Goal: Task Accomplishment & Management: Use online tool/utility

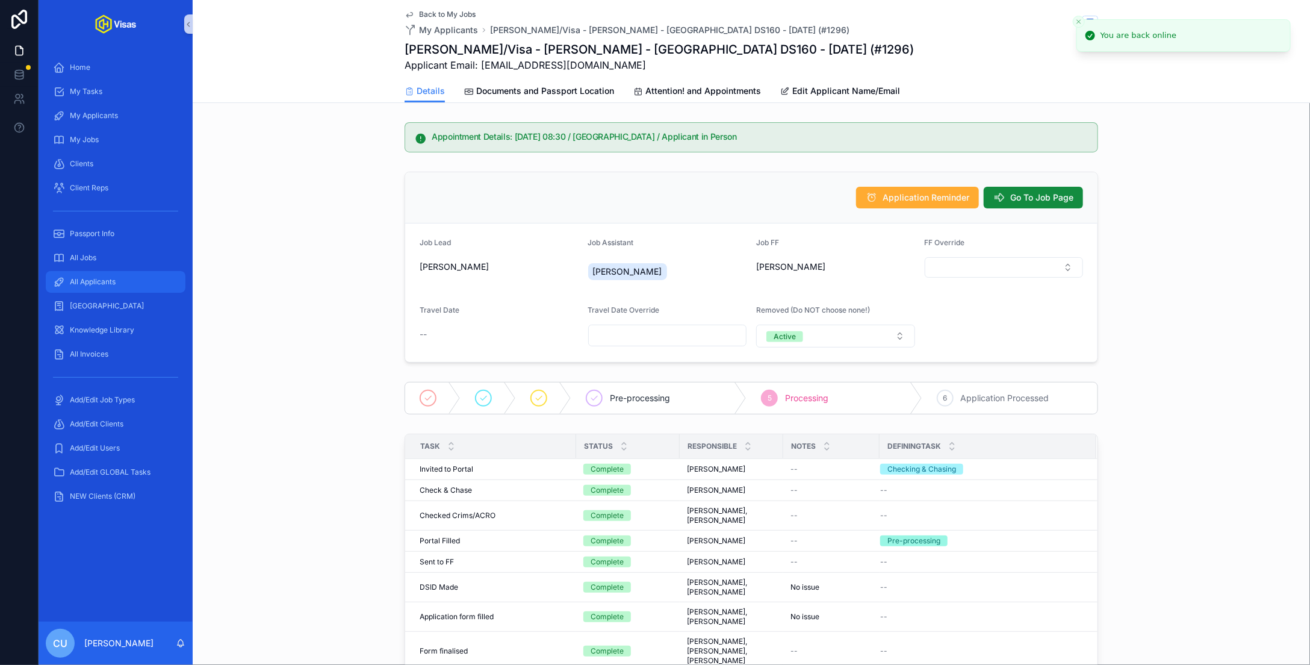
click at [103, 274] on div "All Applicants" at bounding box center [115, 281] width 125 height 19
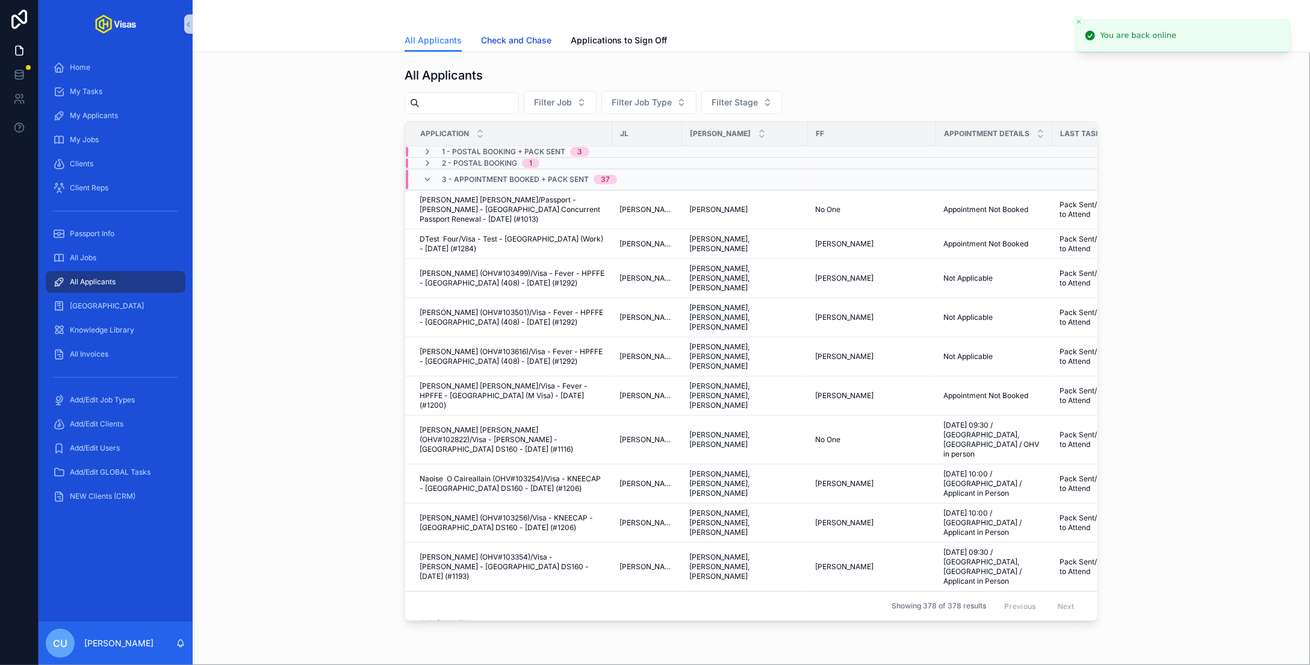
click at [511, 43] on span "Check and Chase" at bounding box center [516, 40] width 70 height 12
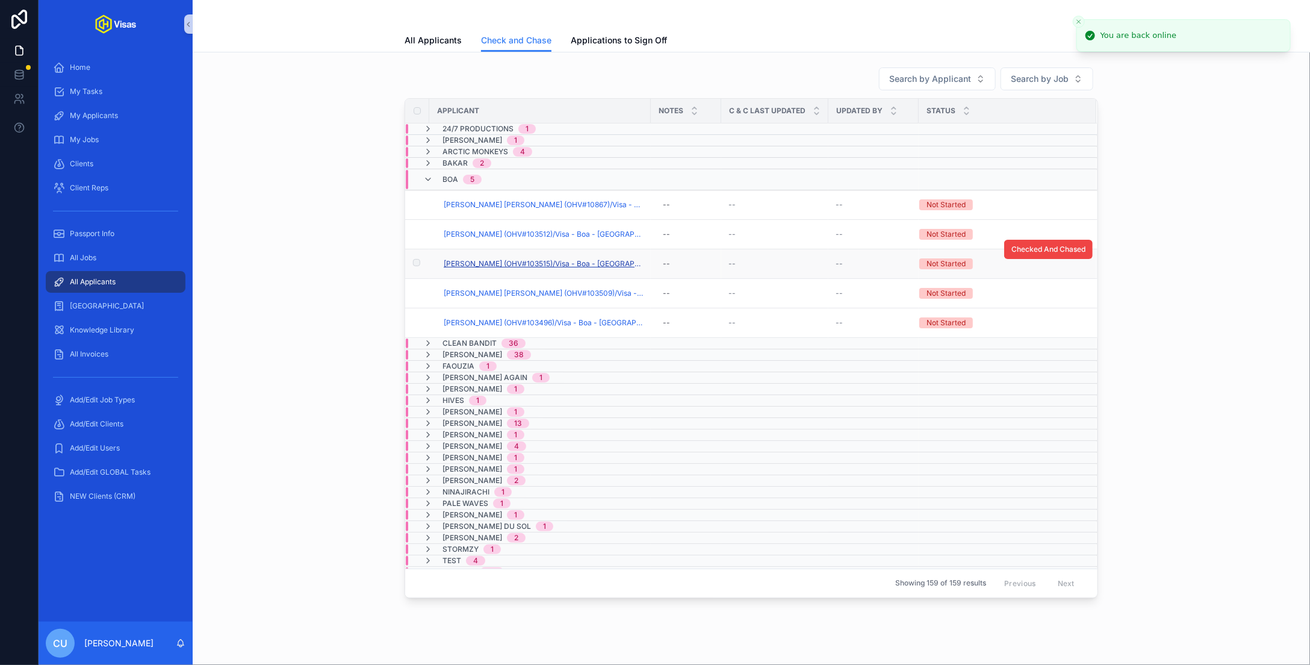
click at [492, 261] on span "Jasmine Shay Rodgers (OHV#103515)/Visa - Boa - USA DS160 - Aug/25 (#1305)" at bounding box center [544, 264] width 200 height 10
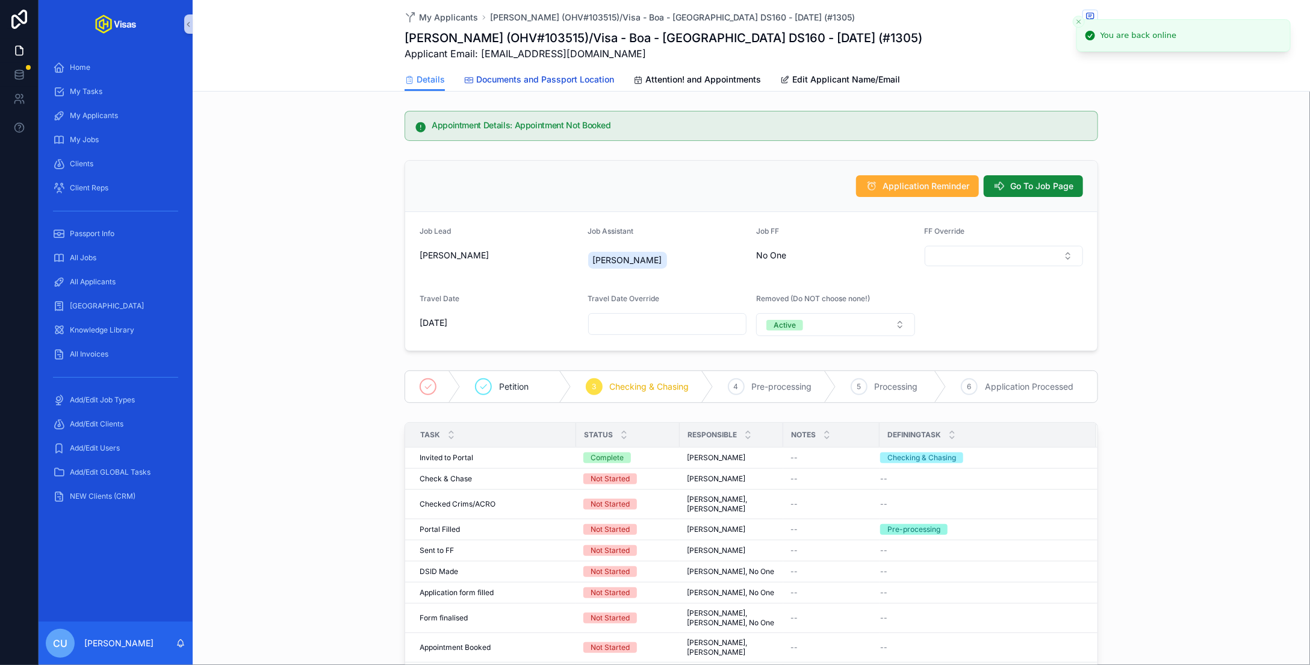
click at [516, 82] on span "Documents and Passport Location" at bounding box center [545, 79] width 138 height 12
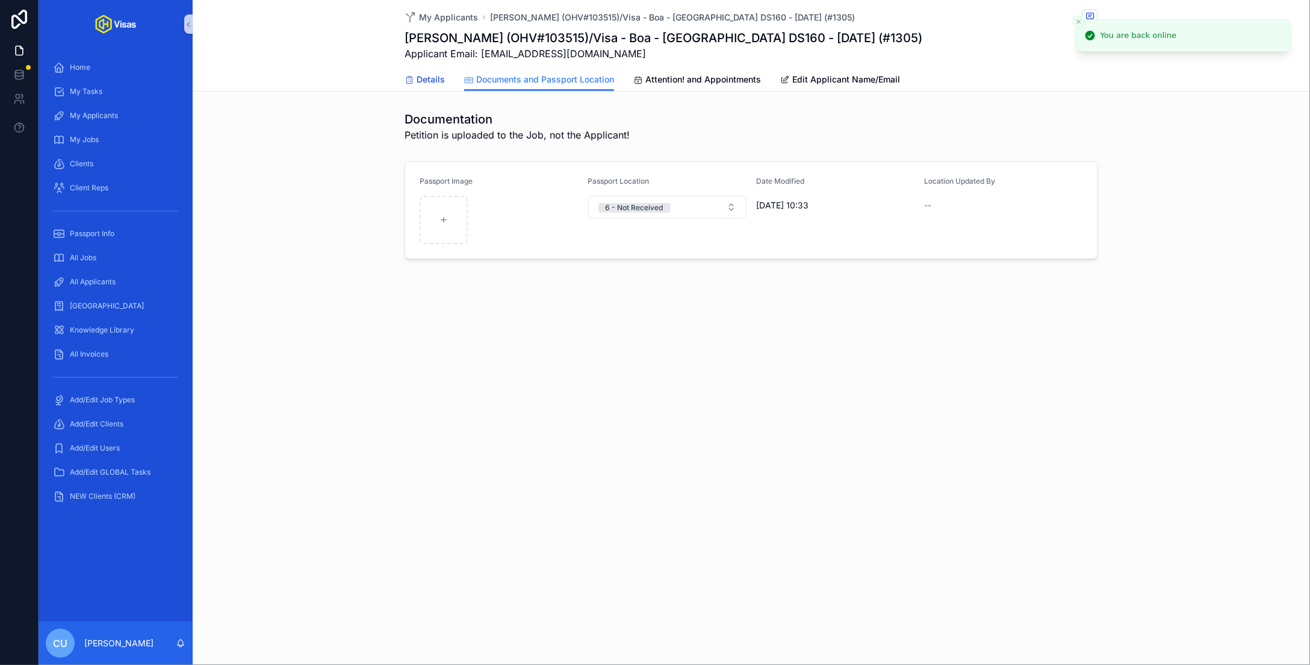
click at [442, 80] on span "Details" at bounding box center [431, 79] width 28 height 12
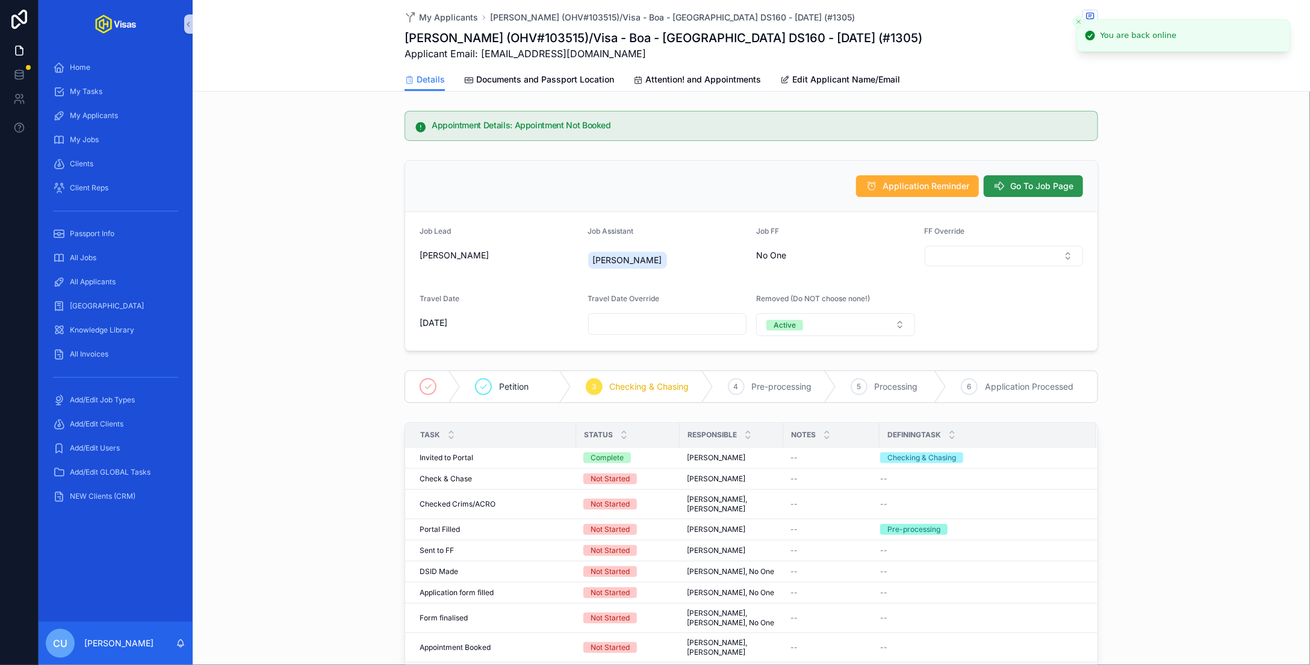
click at [1044, 190] on span "Go To Job Page" at bounding box center [1041, 186] width 63 height 12
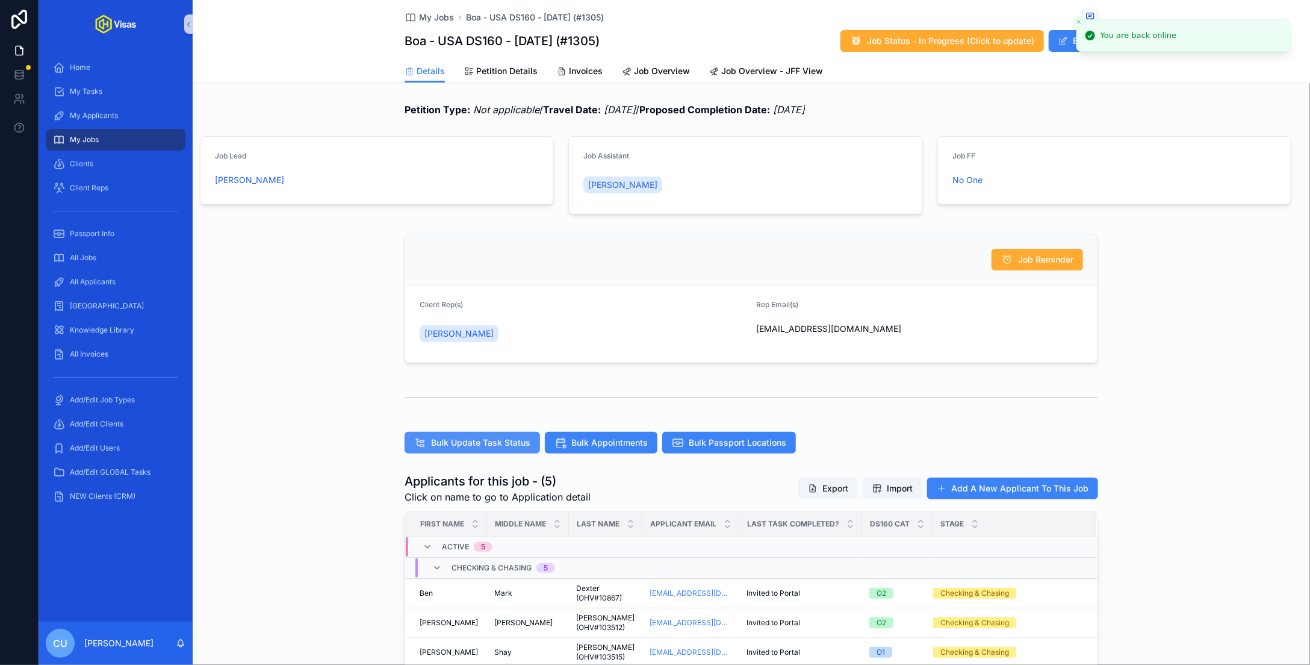
click at [474, 440] on span "Bulk Update Task Status" at bounding box center [480, 443] width 99 height 12
click at [1068, 43] on span "scrollable content" at bounding box center [1064, 41] width 10 height 10
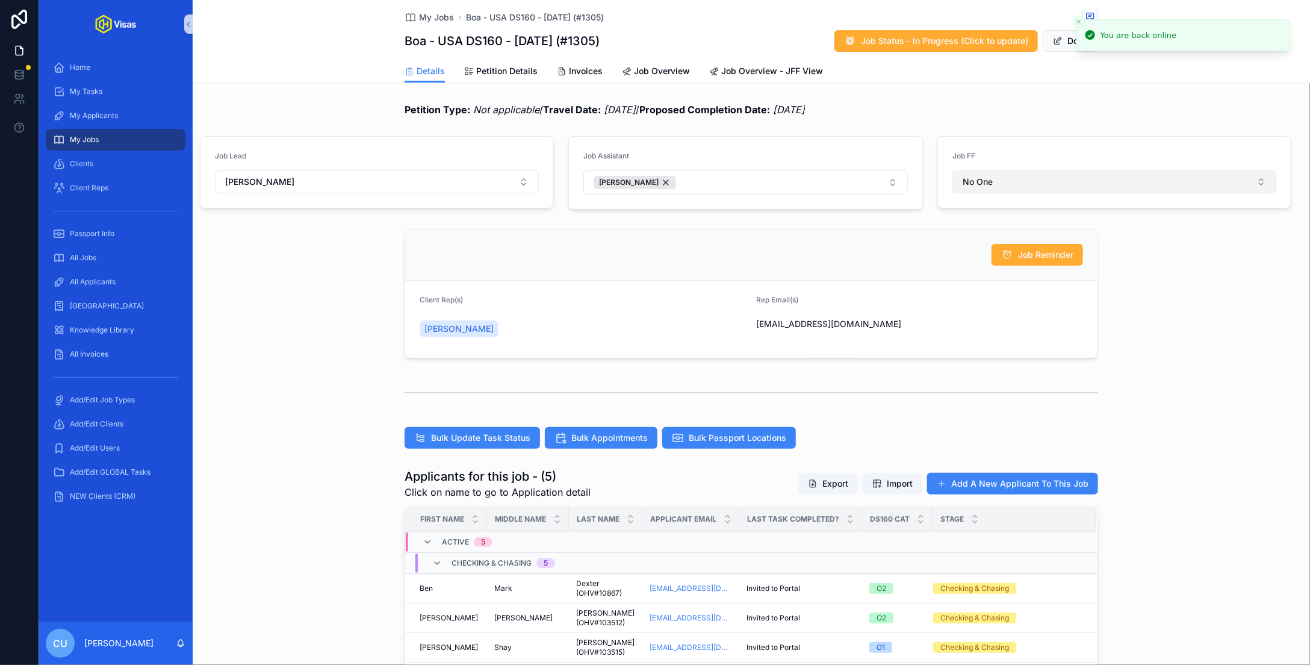
click at [988, 178] on span "No One" at bounding box center [978, 182] width 30 height 12
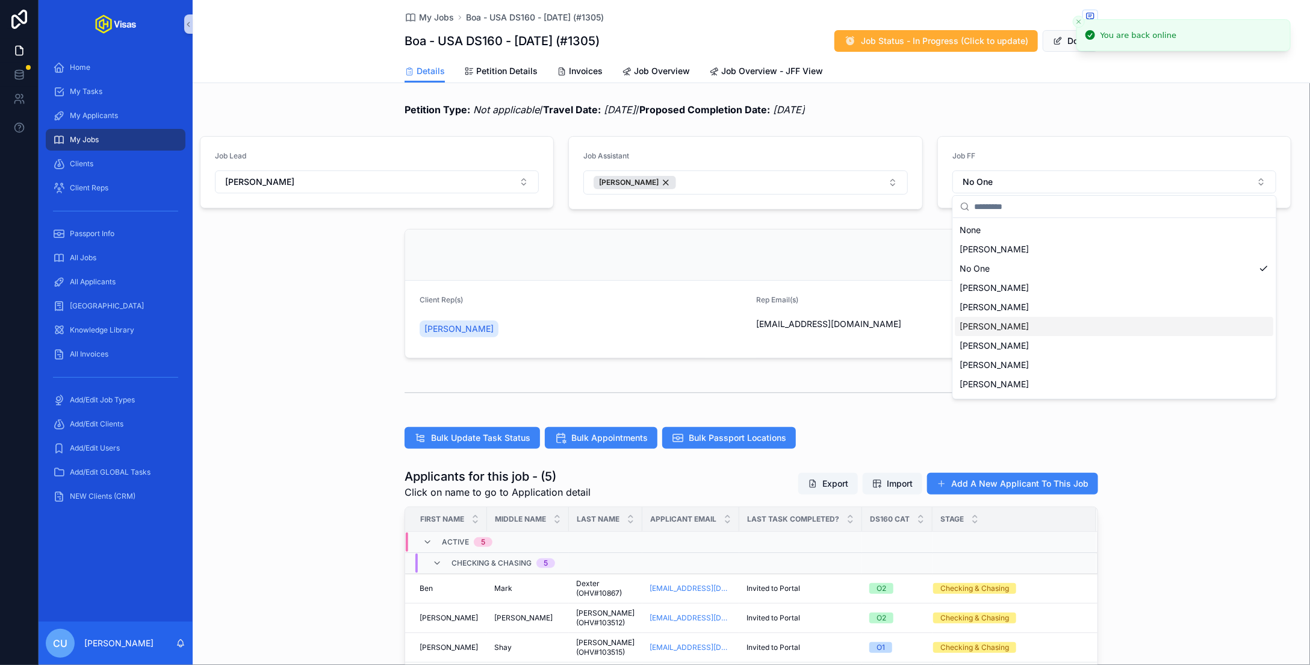
click at [1039, 325] on div "Murielle Johnson" at bounding box center [1115, 326] width 319 height 19
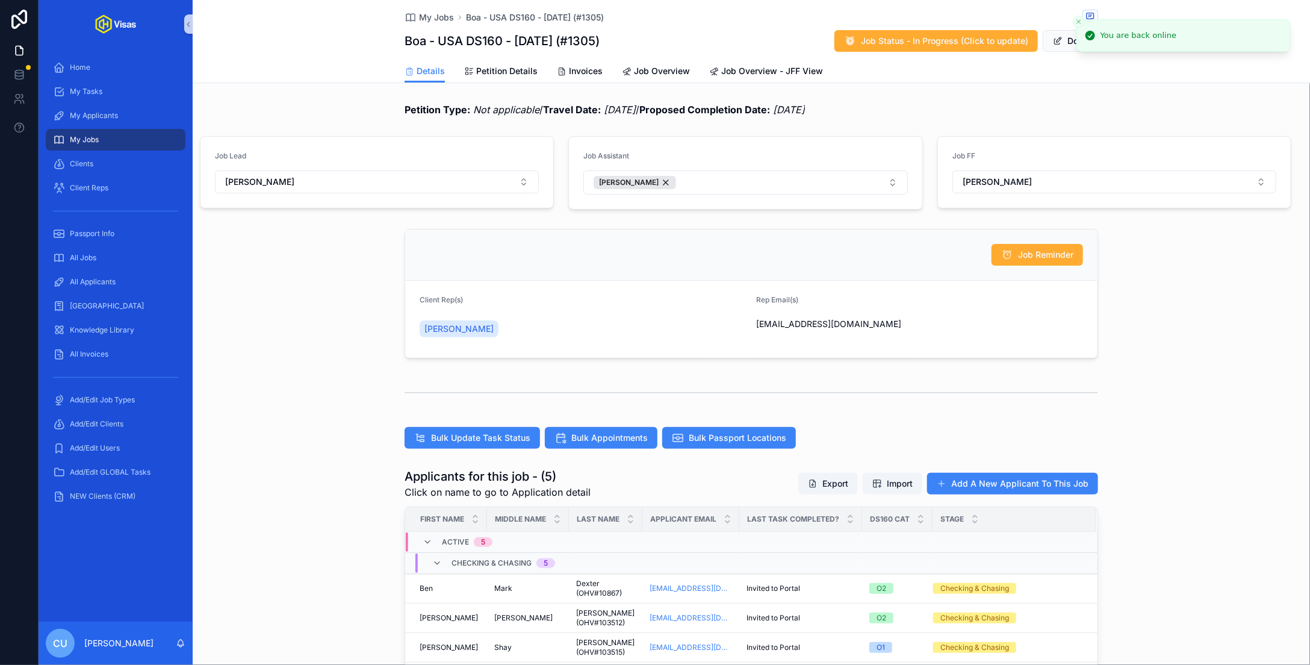
click at [1056, 42] on span "scrollable content" at bounding box center [1058, 41] width 10 height 10
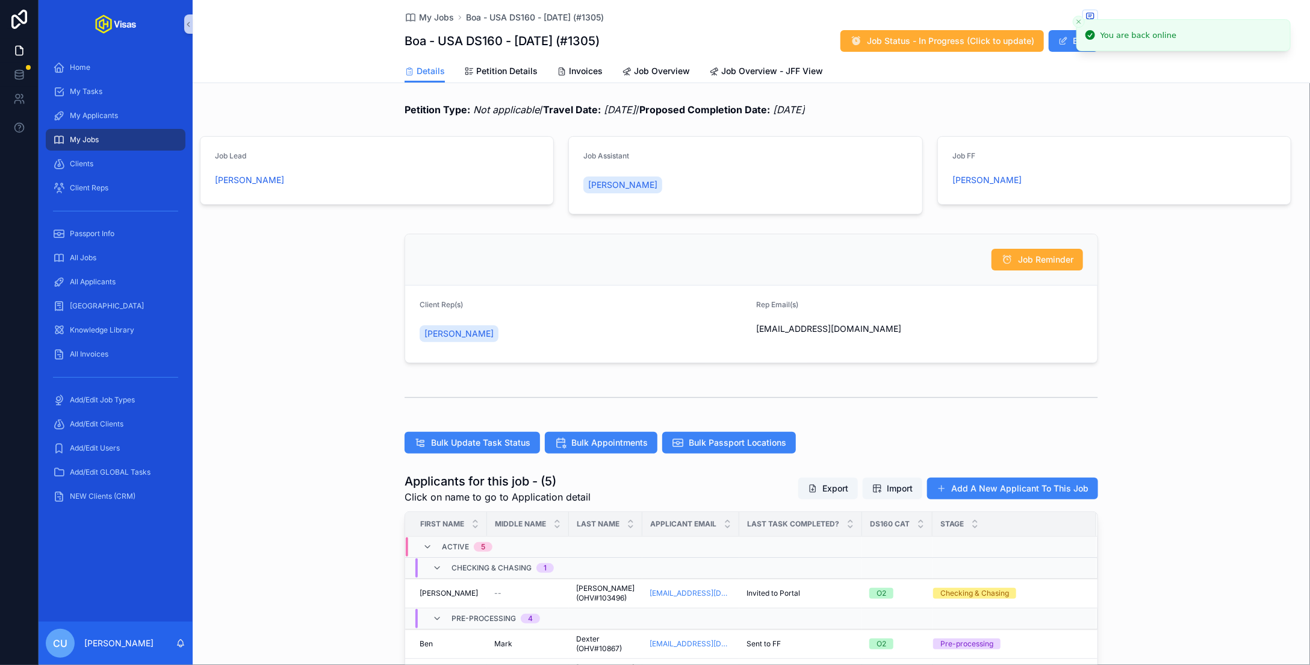
click at [1080, 20] on line "Close toast" at bounding box center [1079, 22] width 4 height 4
click at [1095, 19] on span "scrollable content" at bounding box center [1091, 16] width 16 height 13
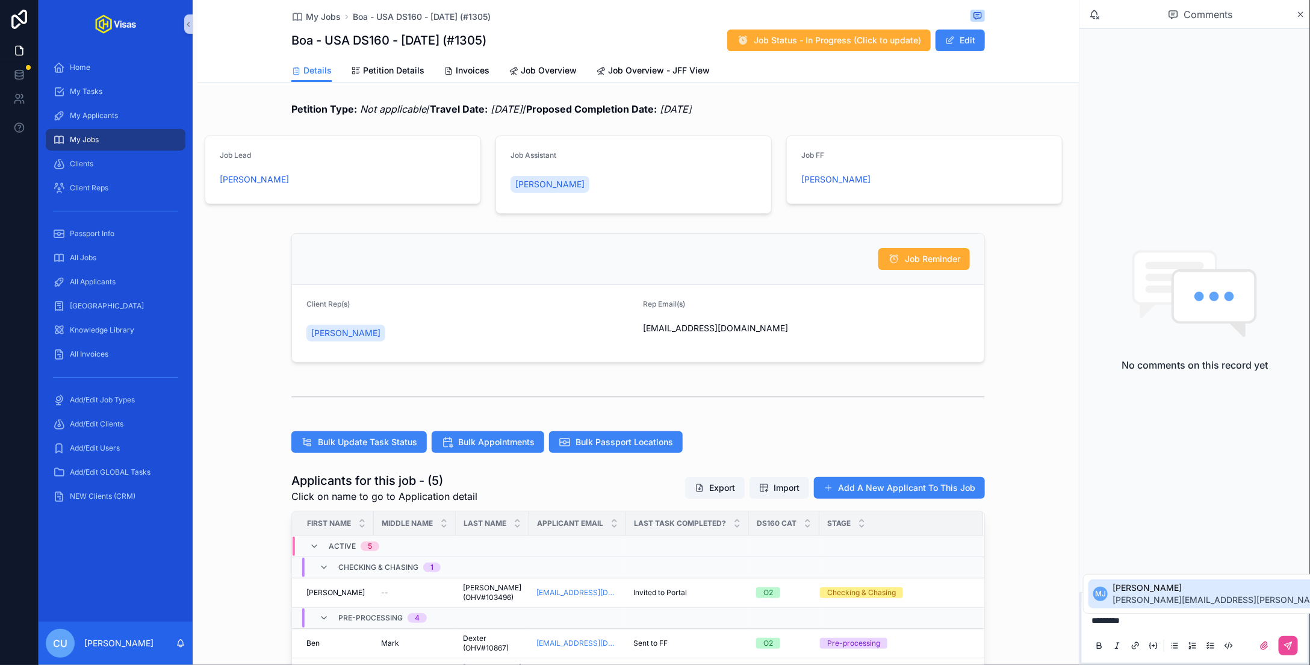
click at [1142, 592] on span "Murielle Johnson" at bounding box center [1255, 588] width 284 height 12
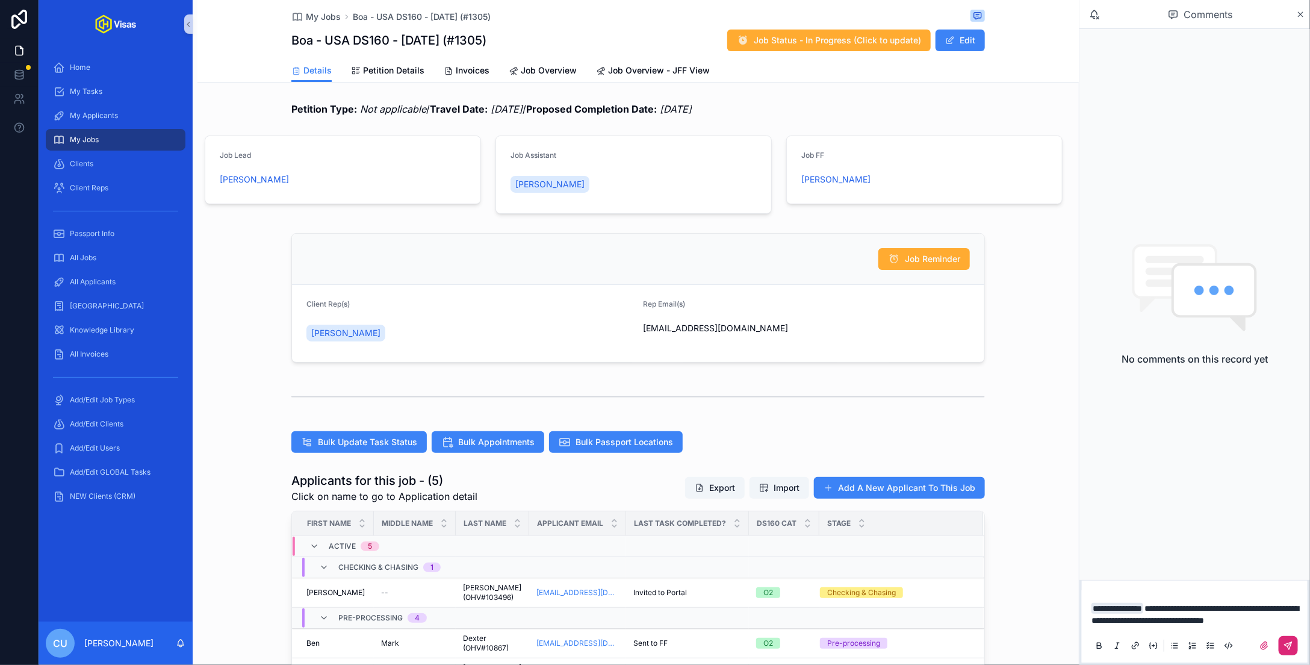
click at [1285, 642] on icon "scrollable content" at bounding box center [1289, 646] width 10 height 10
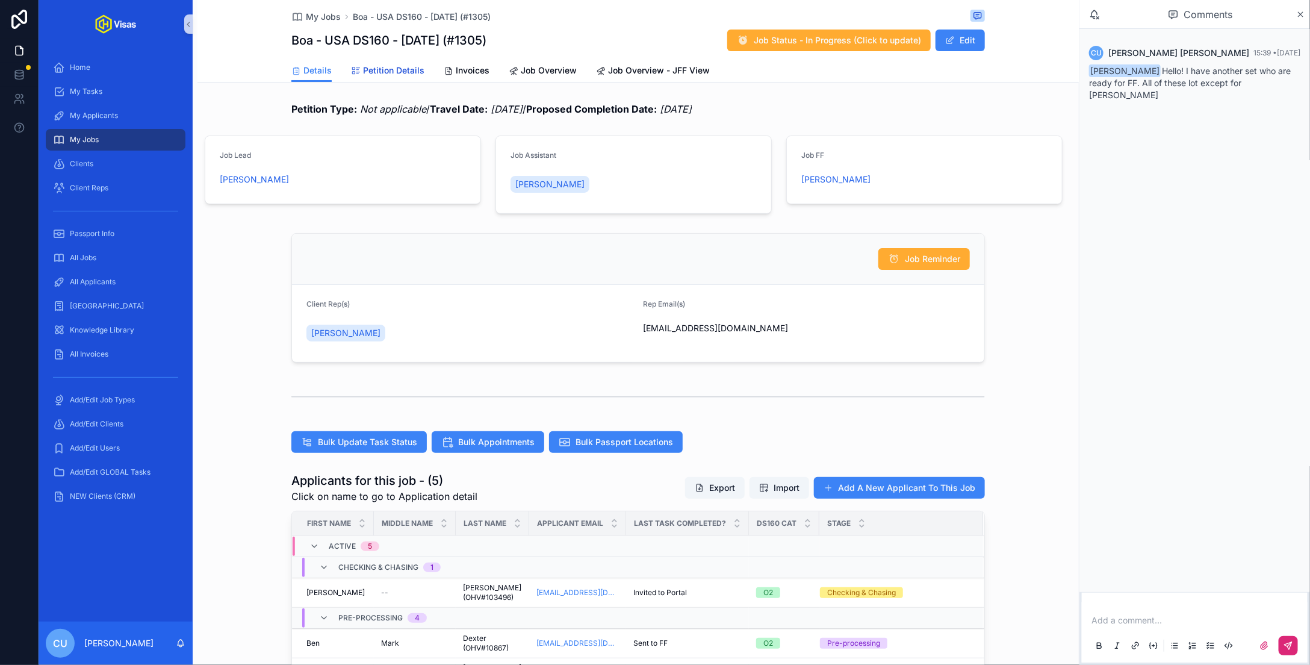
click at [389, 70] on span "Petition Details" at bounding box center [393, 70] width 61 height 12
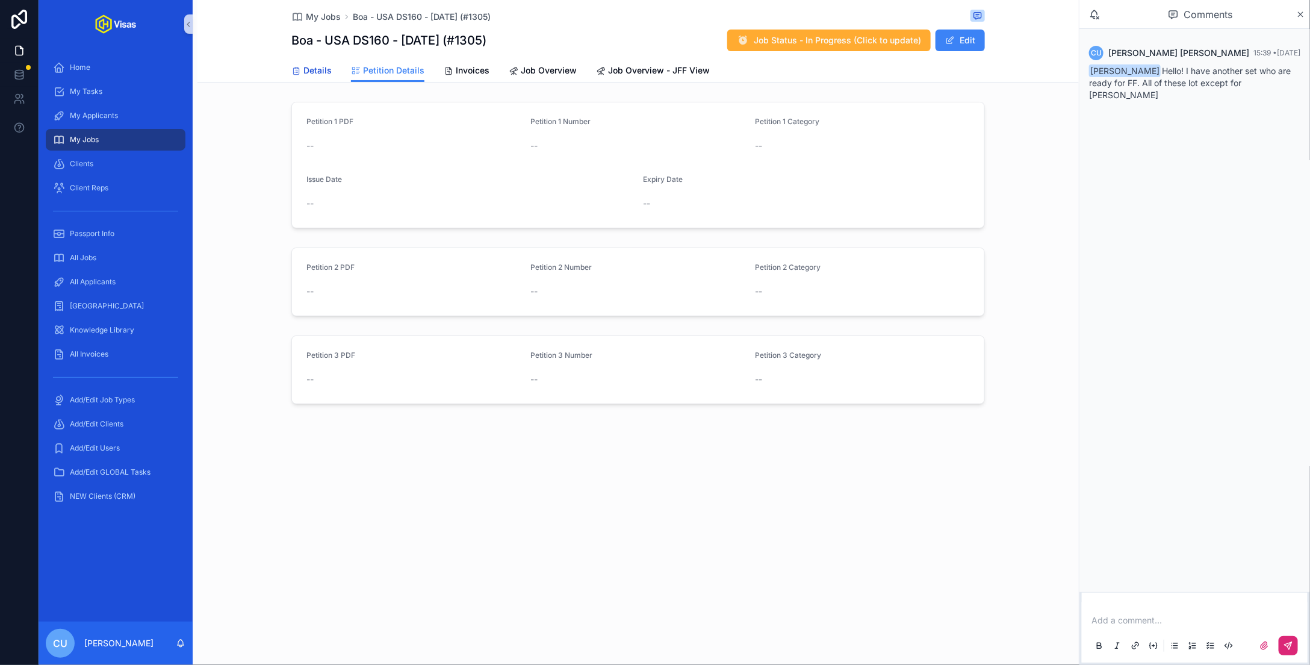
click at [296, 66] on icon "scrollable content" at bounding box center [296, 71] width 10 height 10
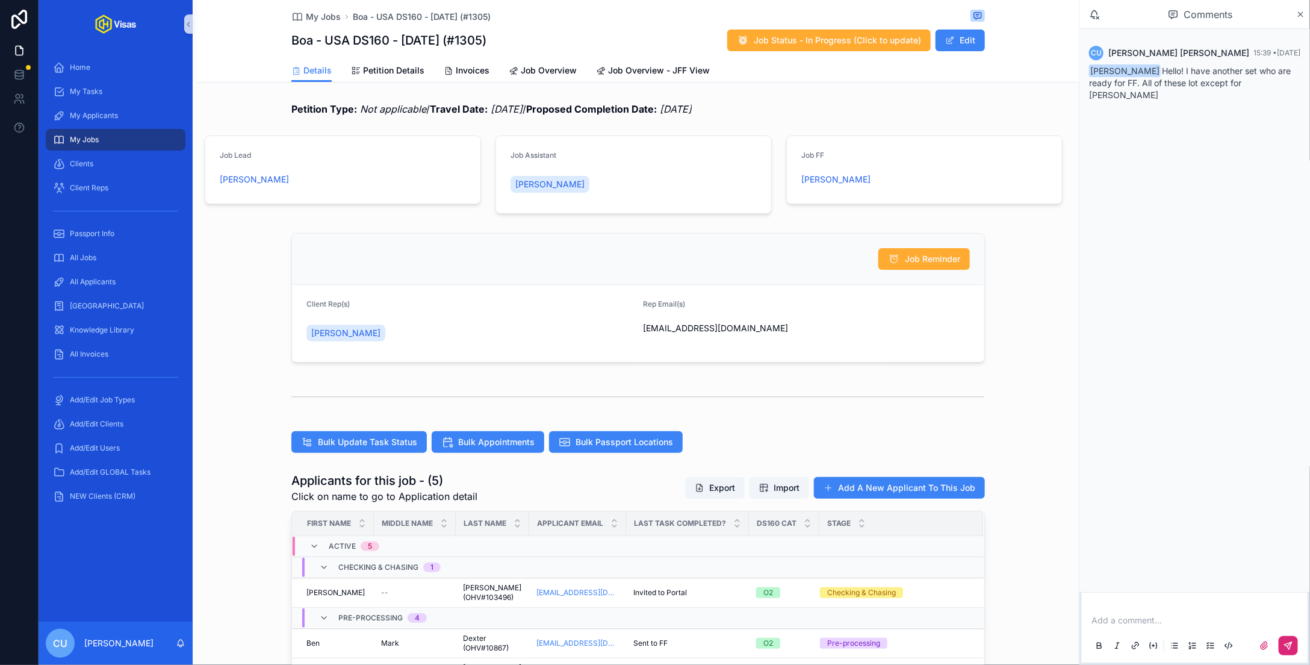
click at [1136, 624] on p "scrollable content" at bounding box center [1197, 620] width 211 height 12
click at [1150, 593] on span "Murielle Johnson" at bounding box center [1255, 588] width 284 height 12
click at [1286, 646] on icon "scrollable content" at bounding box center [1289, 646] width 10 height 10
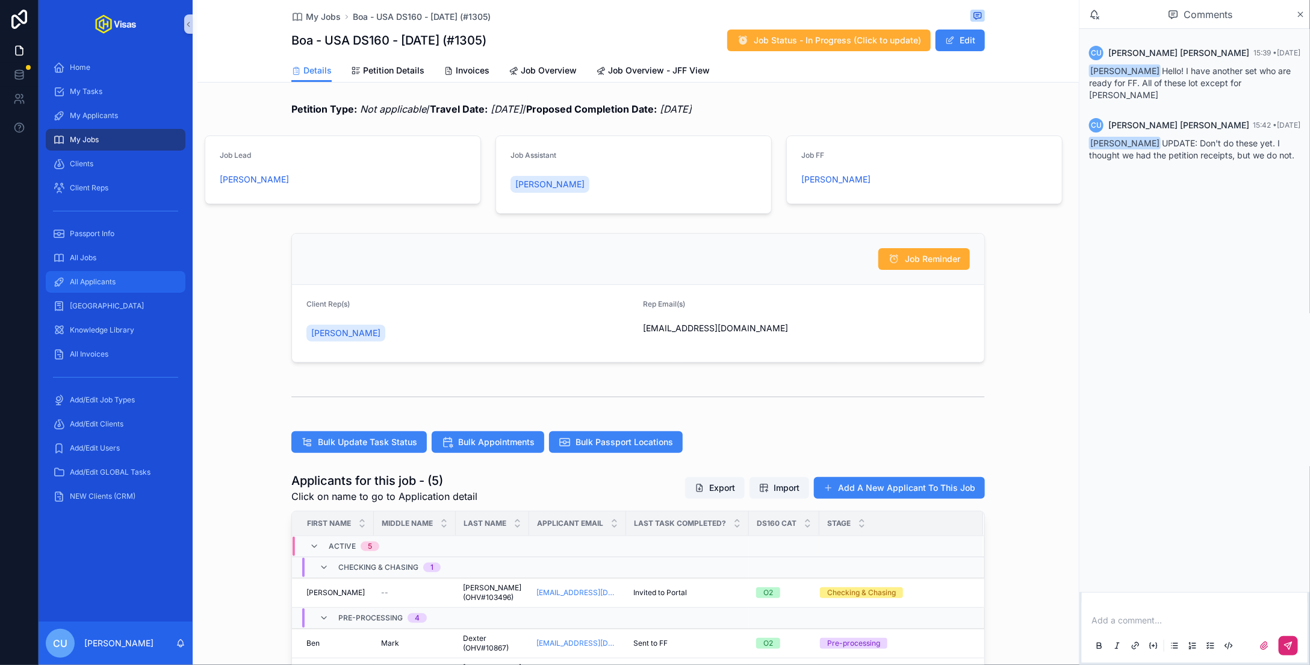
click at [105, 286] on span "All Applicants" at bounding box center [93, 282] width 46 height 10
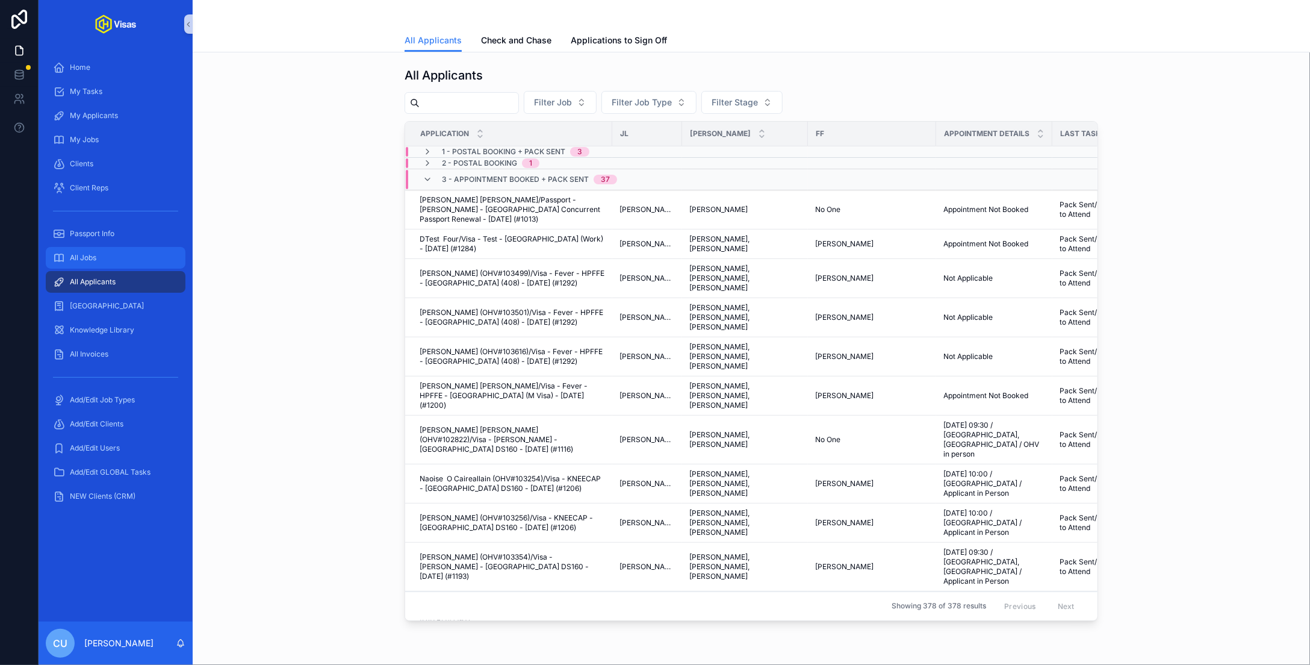
click at [97, 266] on div "All Jobs" at bounding box center [115, 257] width 125 height 19
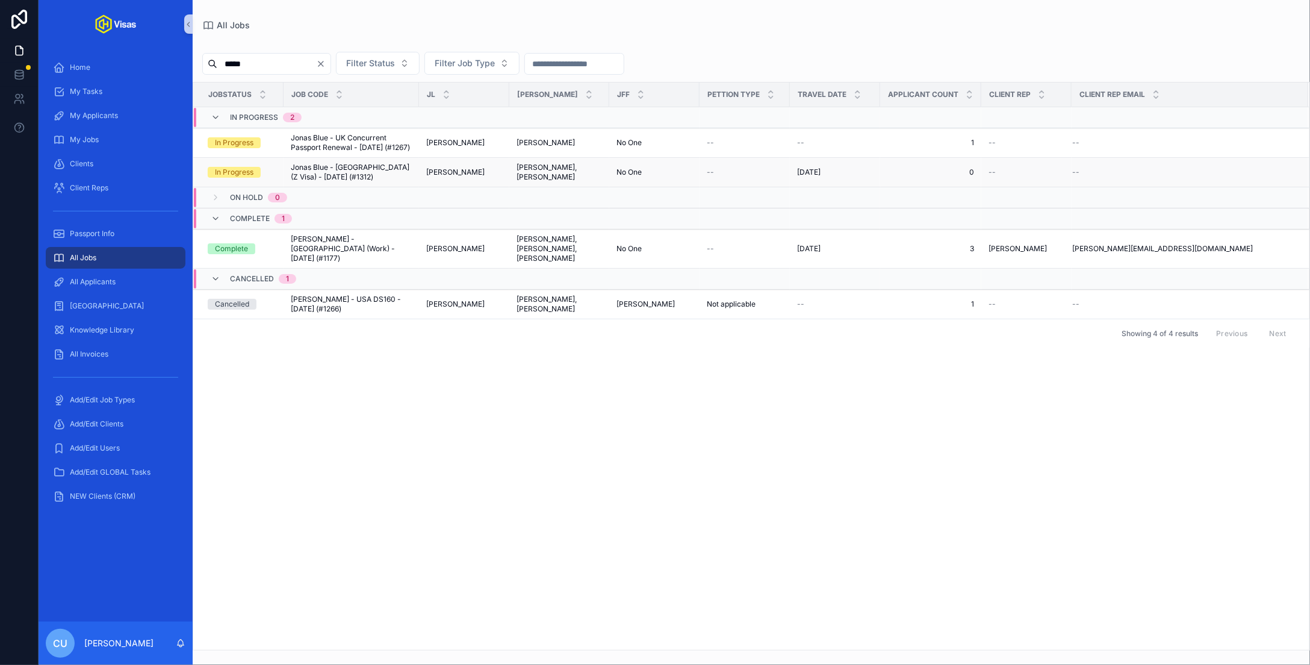
type input "*****"
click at [361, 163] on span "Jonas Blue - China (Z Visa) - Sep/25 (#1312)" at bounding box center [351, 172] width 121 height 19
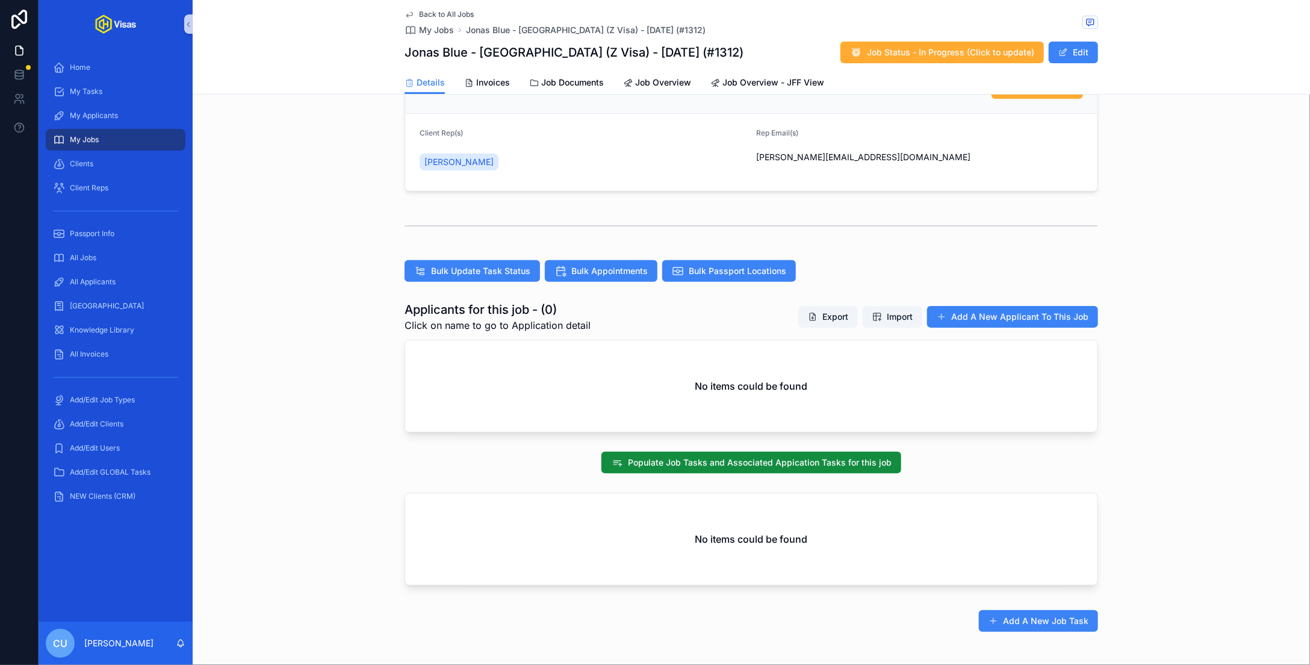
scroll to position [205, 0]
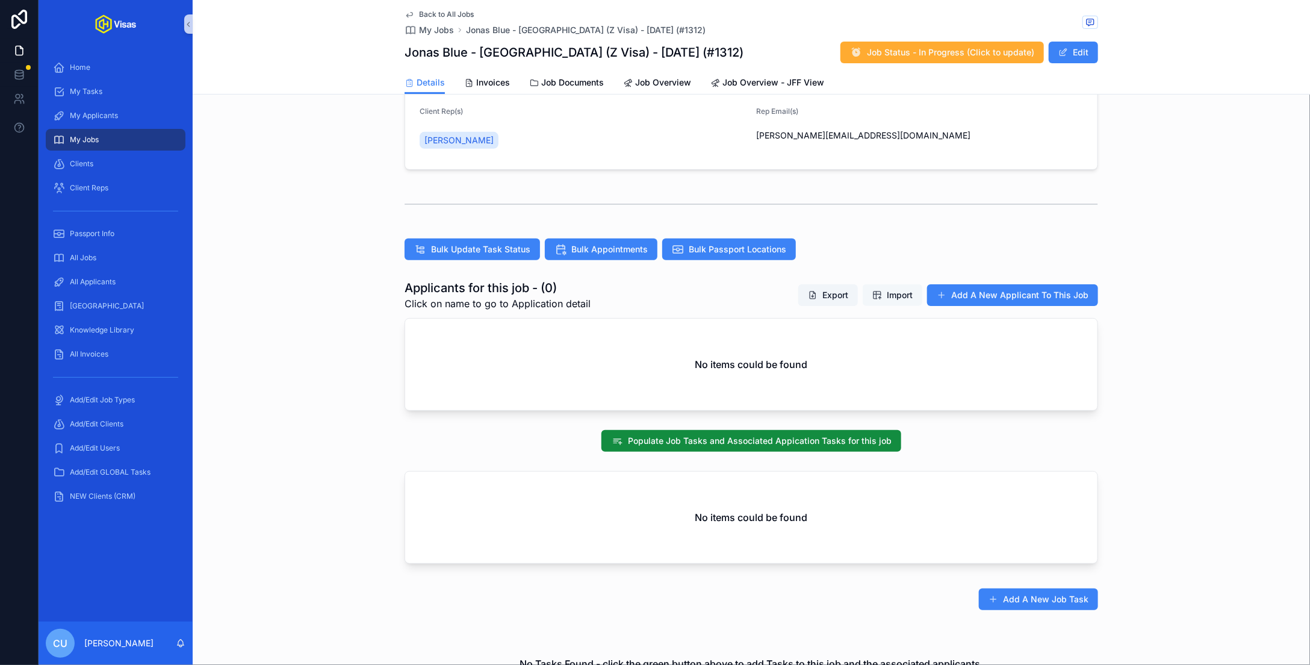
click at [886, 299] on span "Import" at bounding box center [892, 295] width 40 height 12
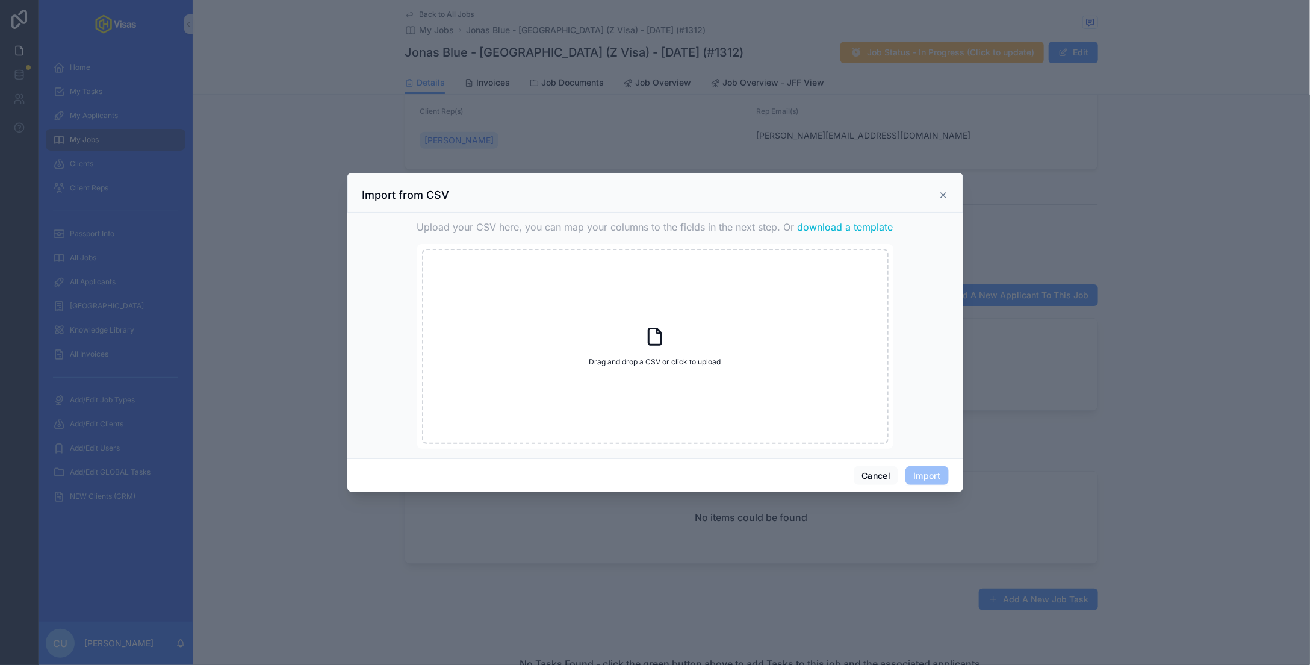
click at [834, 227] on span "download a template" at bounding box center [846, 227] width 96 height 14
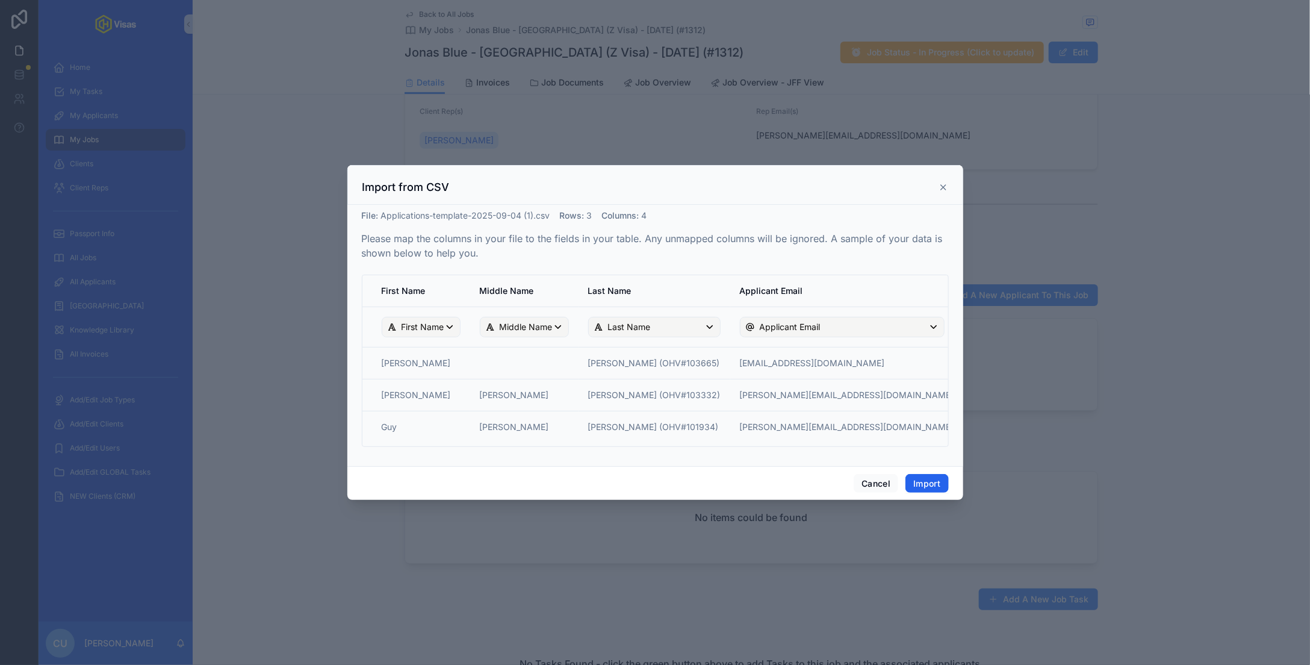
click at [942, 487] on button "Import" at bounding box center [927, 483] width 43 height 19
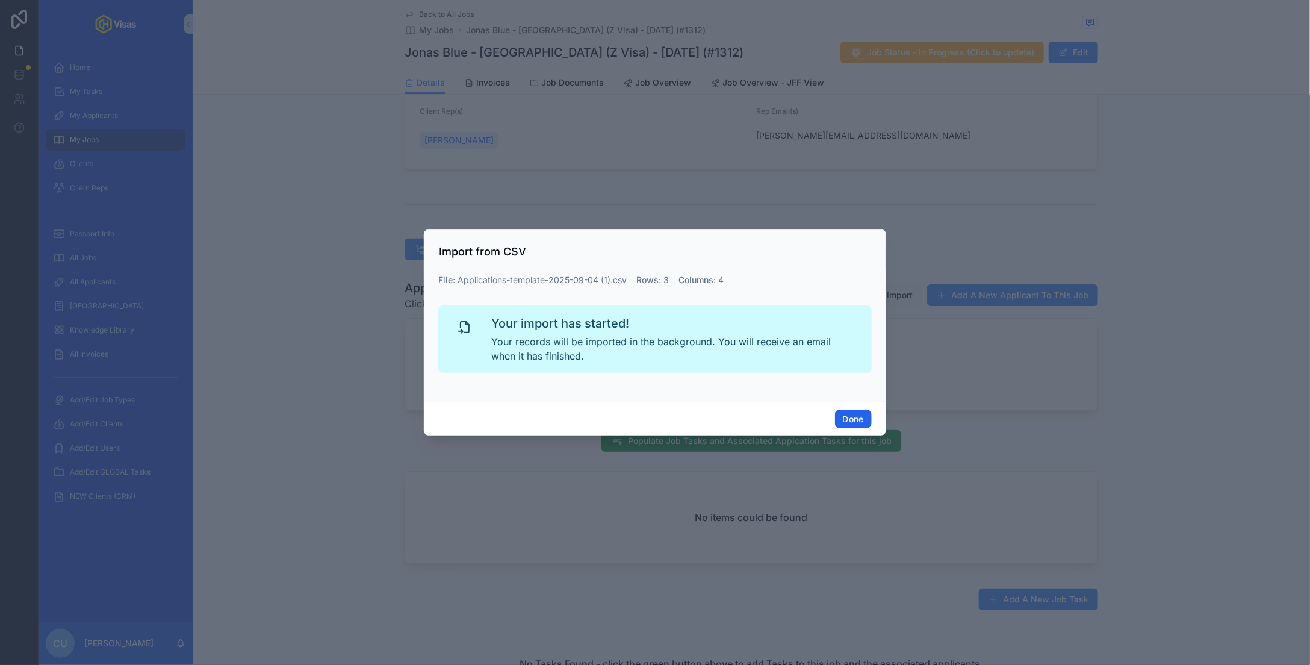
click at [847, 424] on button "Done" at bounding box center [853, 418] width 37 height 19
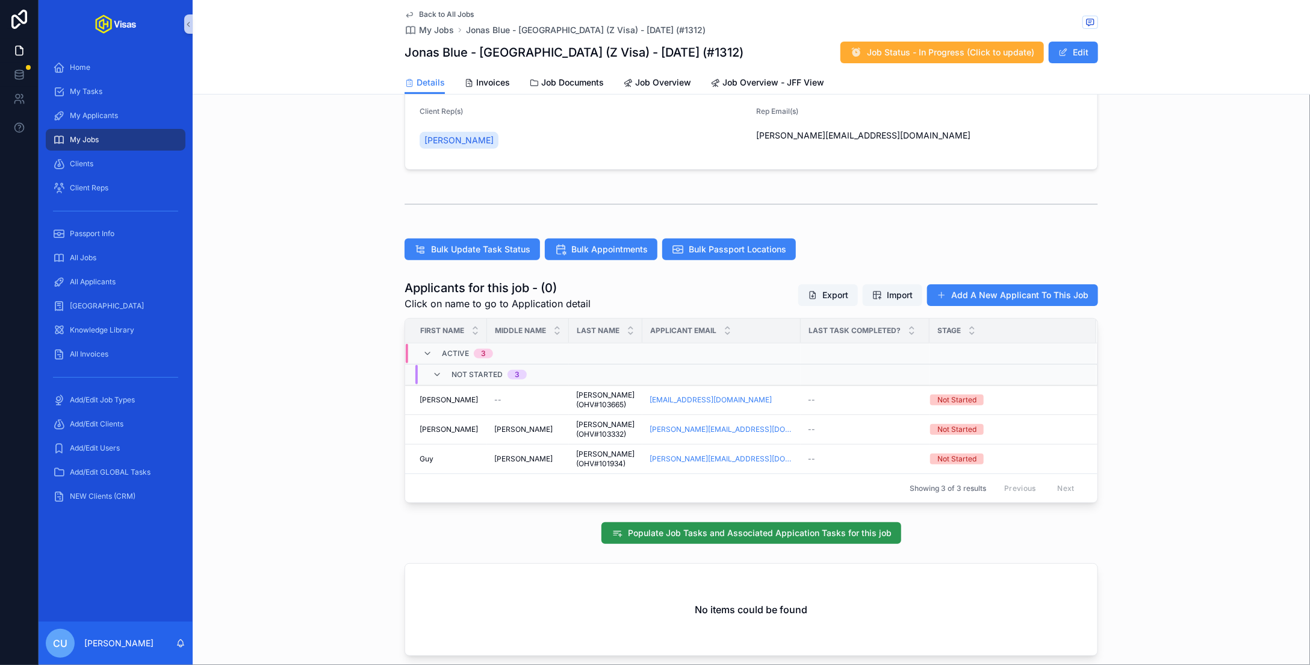
click at [723, 527] on span "Populate Job Tasks and Associated Appication Tasks for this job" at bounding box center [760, 533] width 264 height 12
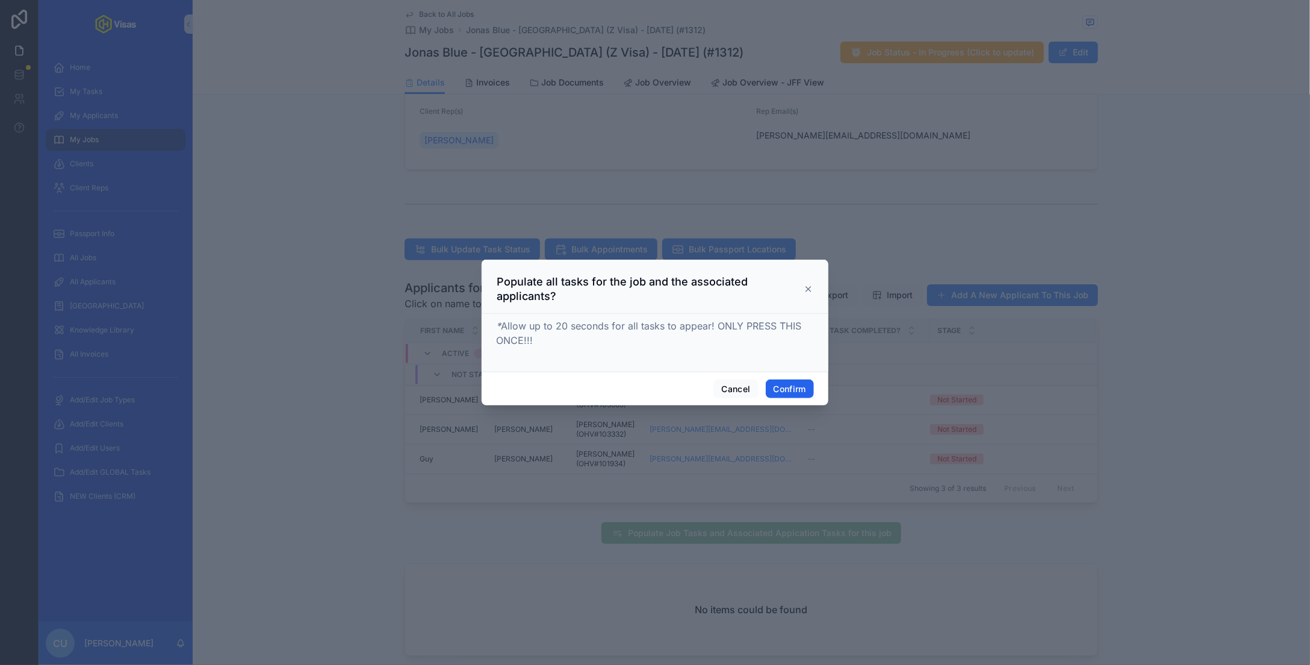
click at [789, 384] on button "Confirm" at bounding box center [790, 388] width 48 height 19
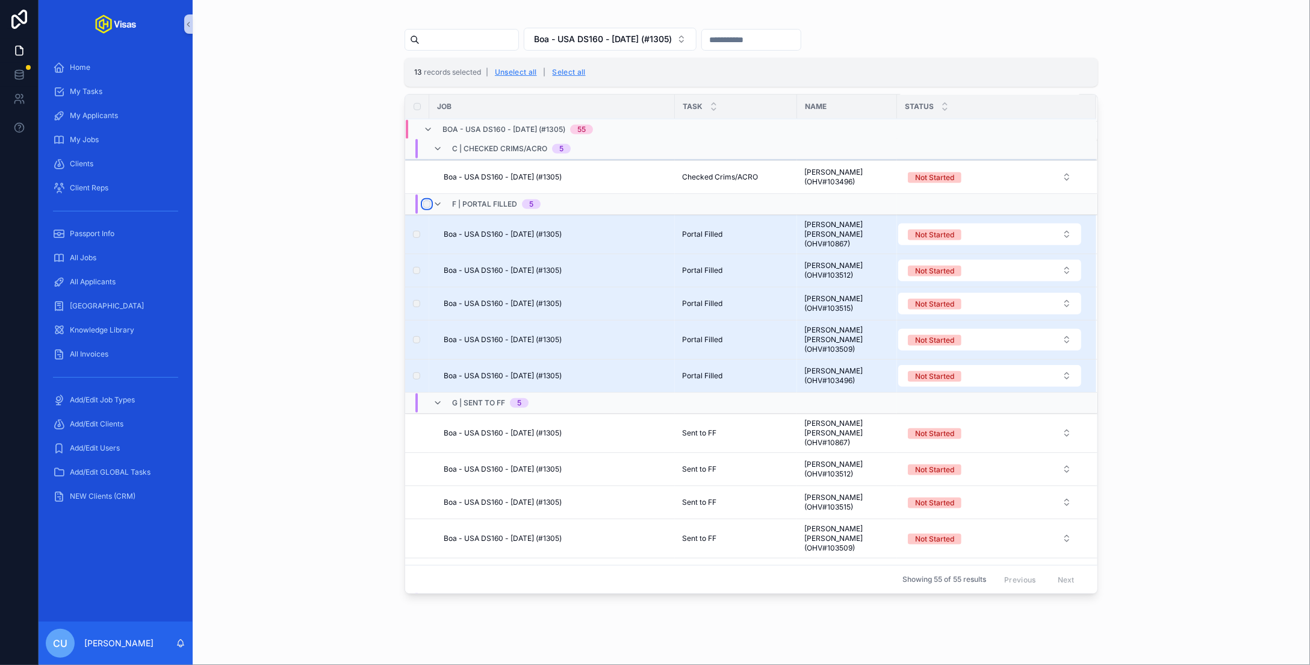
scroll to position [380, 0]
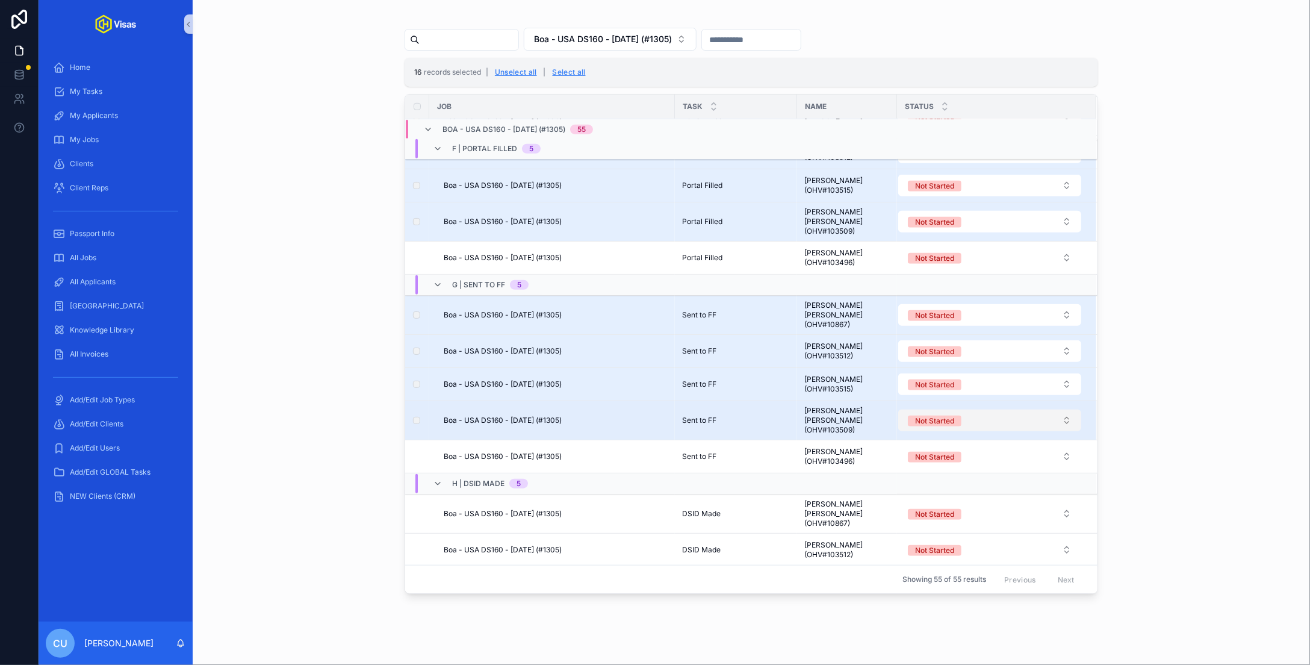
click at [933, 415] on div "Not Started" at bounding box center [934, 420] width 39 height 11
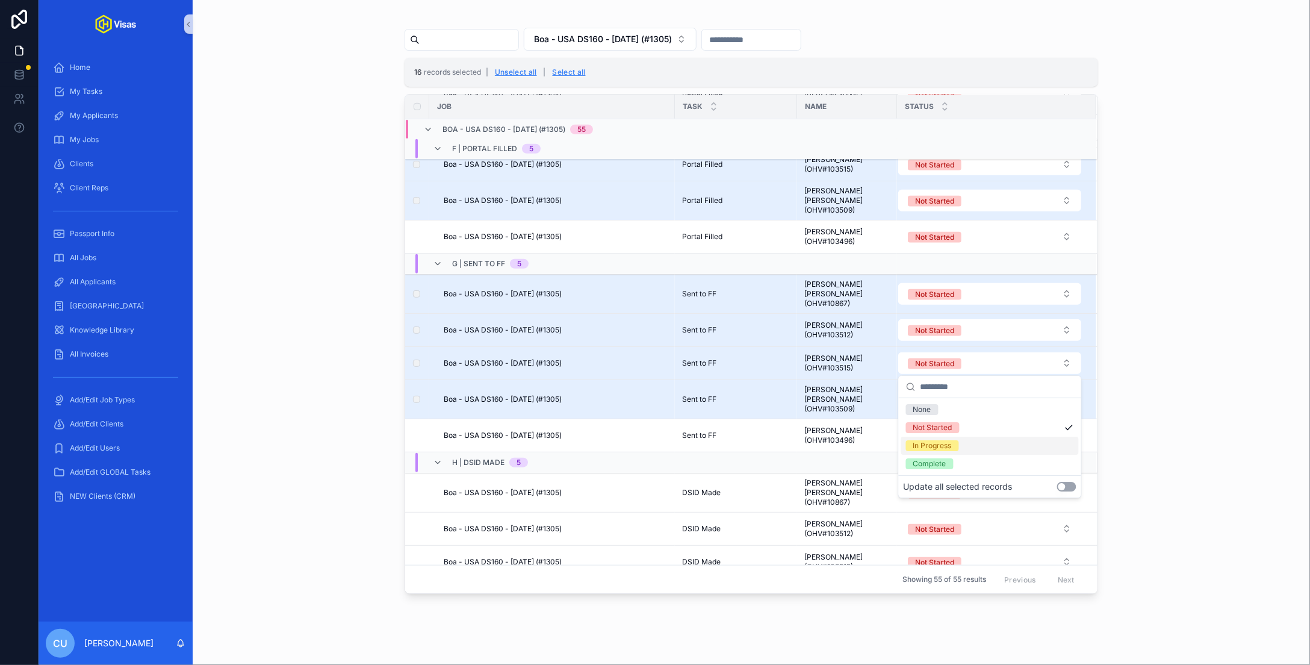
click at [1071, 489] on button "Use setting" at bounding box center [1066, 487] width 19 height 10
click at [1004, 467] on div "Complete" at bounding box center [990, 464] width 178 height 18
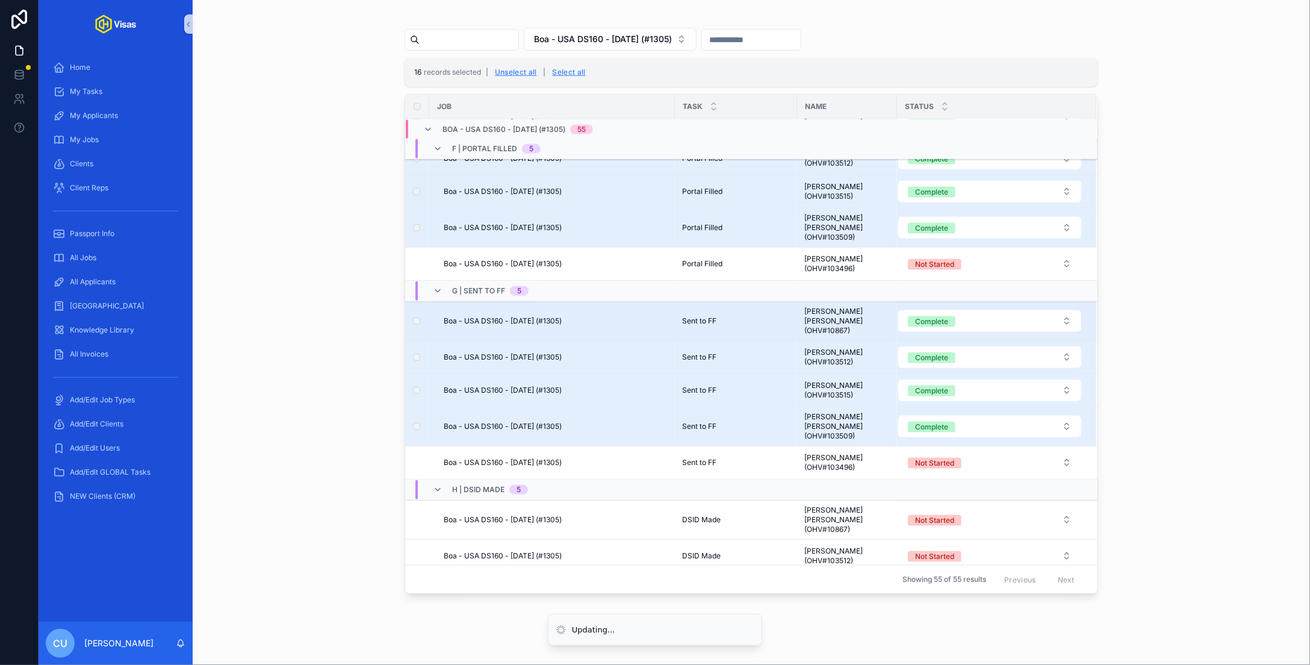
scroll to position [0, 0]
